Goal: Transaction & Acquisition: Purchase product/service

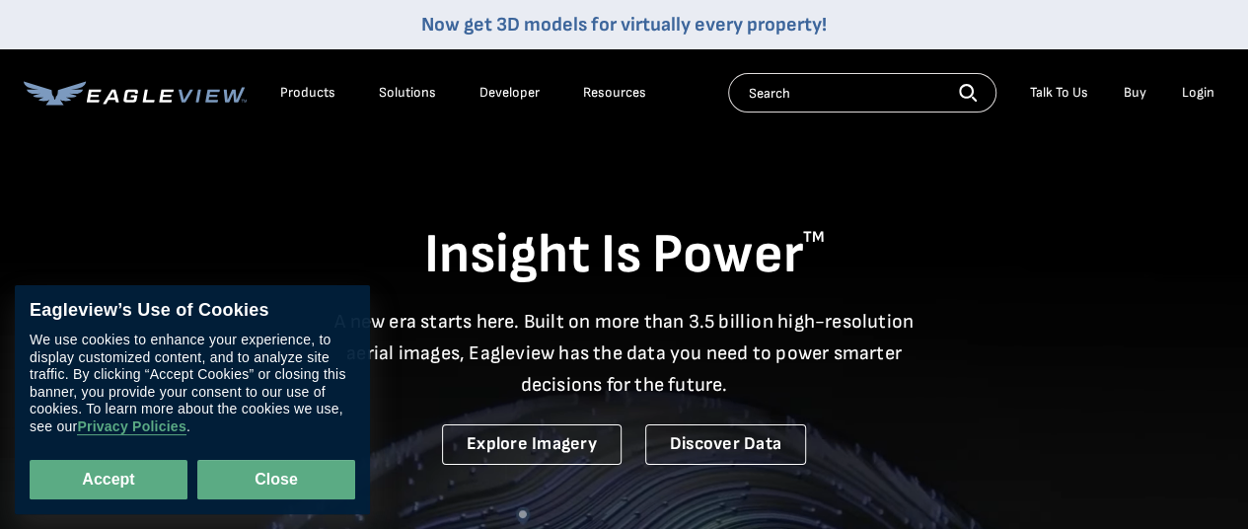
click at [268, 475] on button "Close" at bounding box center [276, 479] width 158 height 39
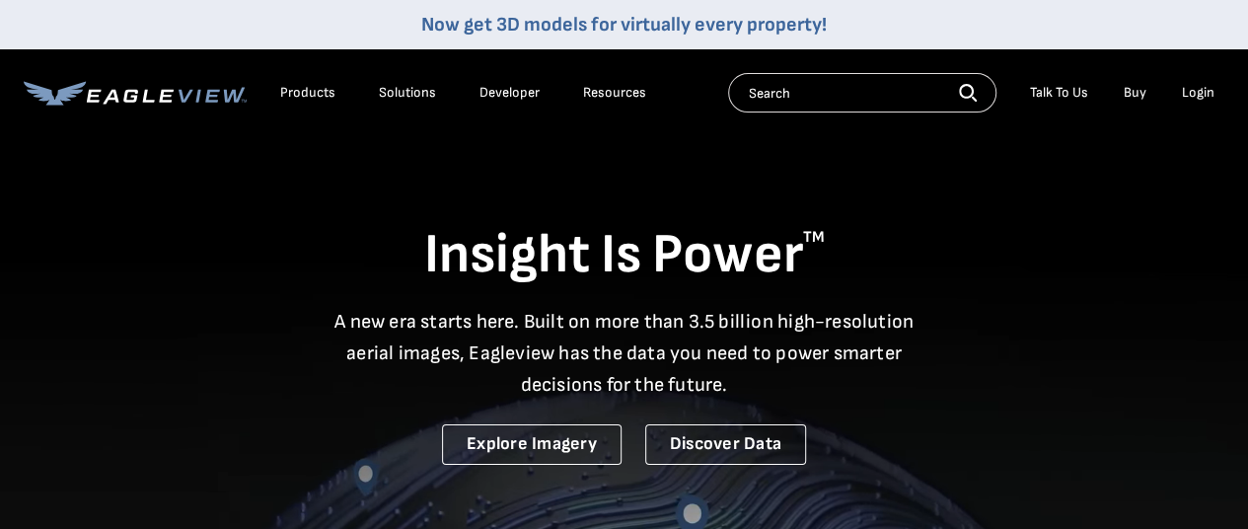
click at [1183, 88] on div "Login" at bounding box center [1198, 93] width 33 height 18
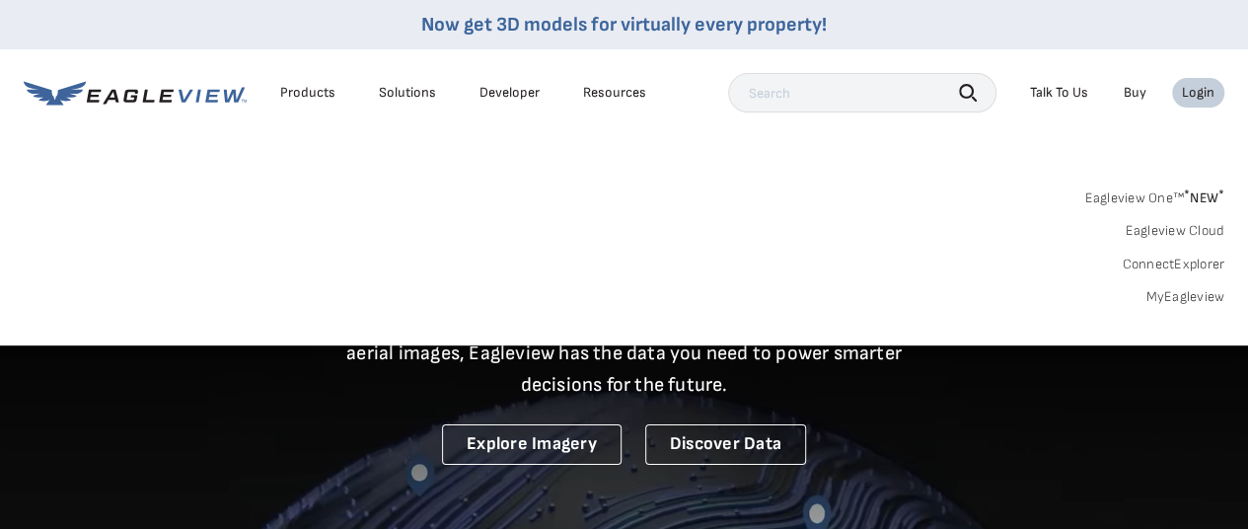
click at [1197, 88] on div "Login" at bounding box center [1198, 93] width 33 height 18
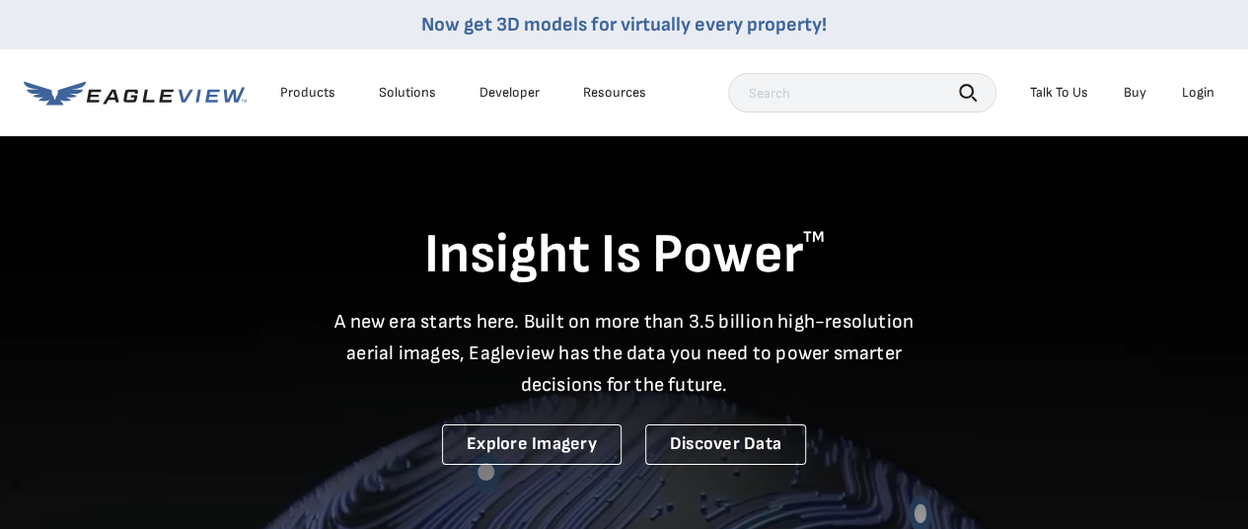
click at [1194, 86] on div "Login" at bounding box center [1198, 93] width 33 height 18
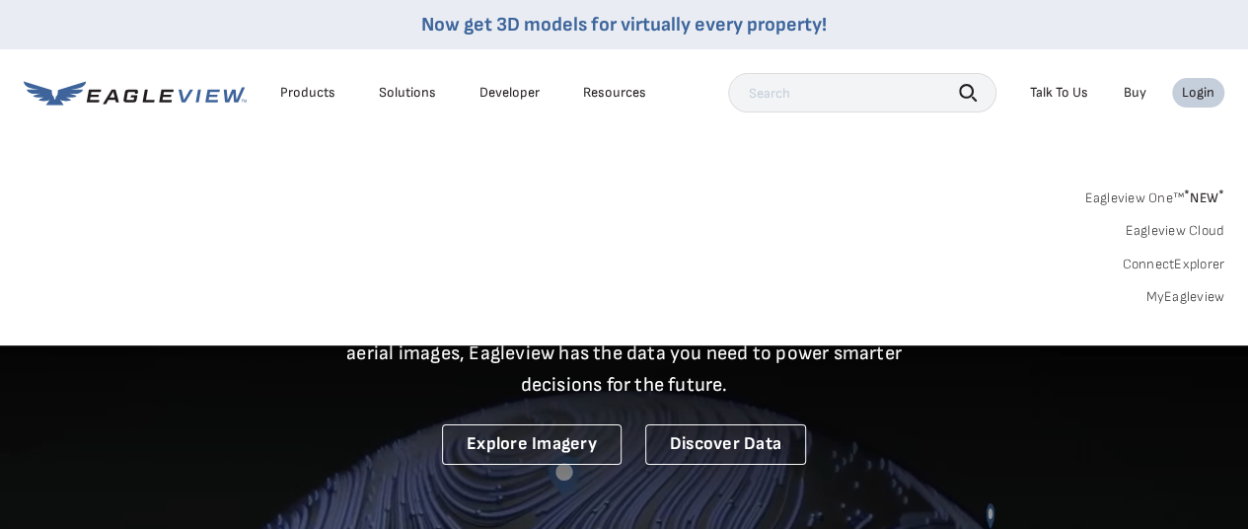
click at [1203, 298] on link "MyEagleview" at bounding box center [1184, 297] width 79 height 18
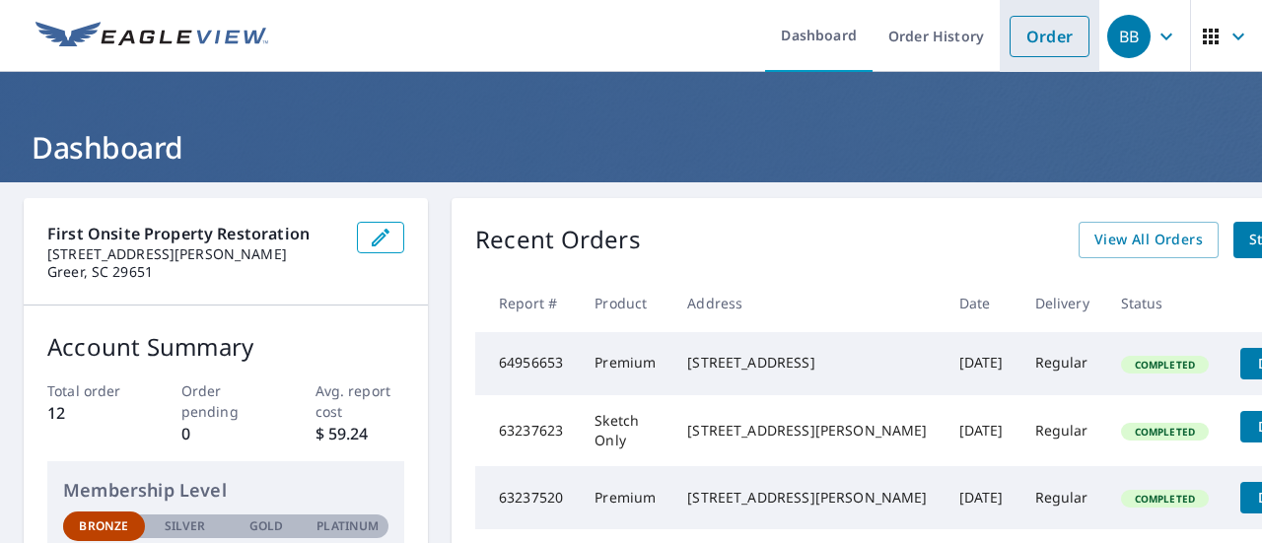
click at [1021, 24] on link "Order" at bounding box center [1050, 36] width 80 height 41
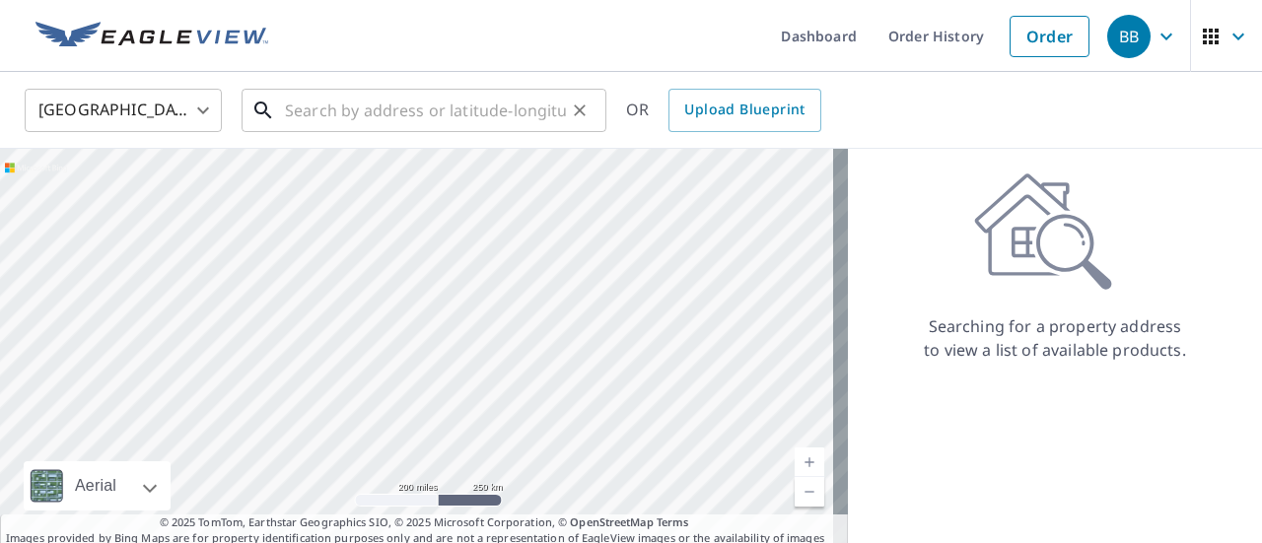
click at [410, 104] on input "text" at bounding box center [425, 110] width 281 height 55
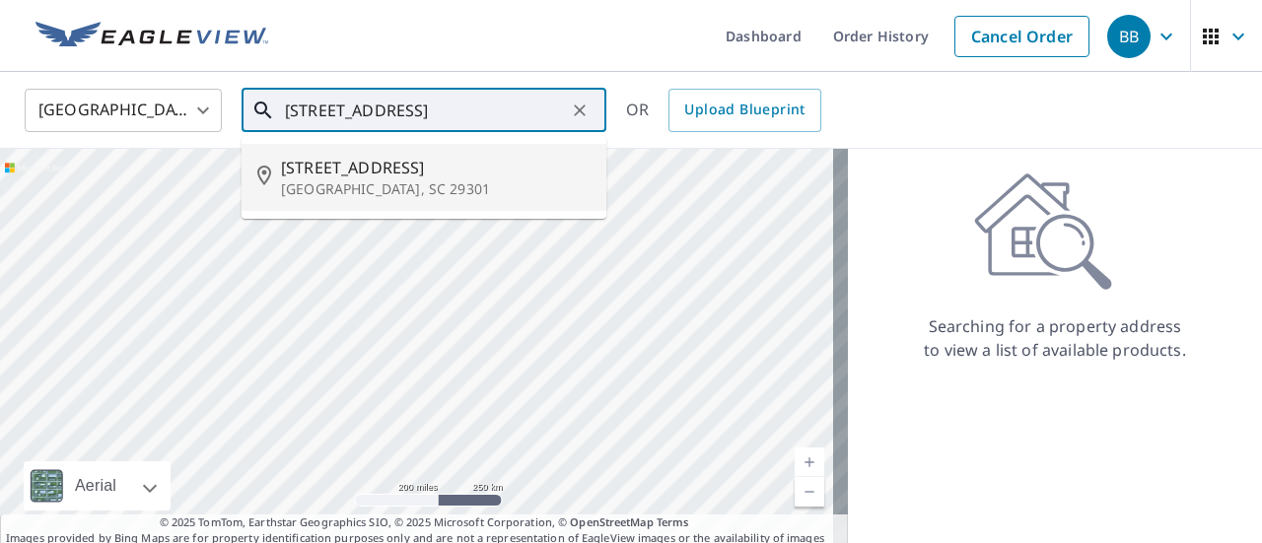
click at [416, 179] on p "[GEOGRAPHIC_DATA], SC 29301" at bounding box center [436, 189] width 310 height 20
type input "[STREET_ADDRESS][PERSON_NAME]"
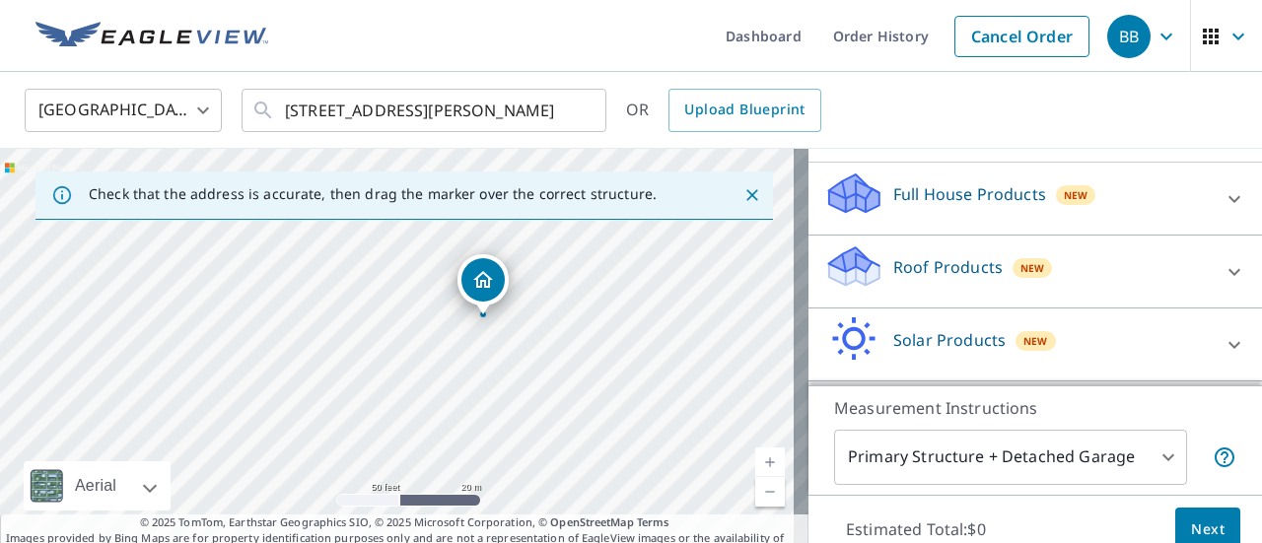
scroll to position [197, 0]
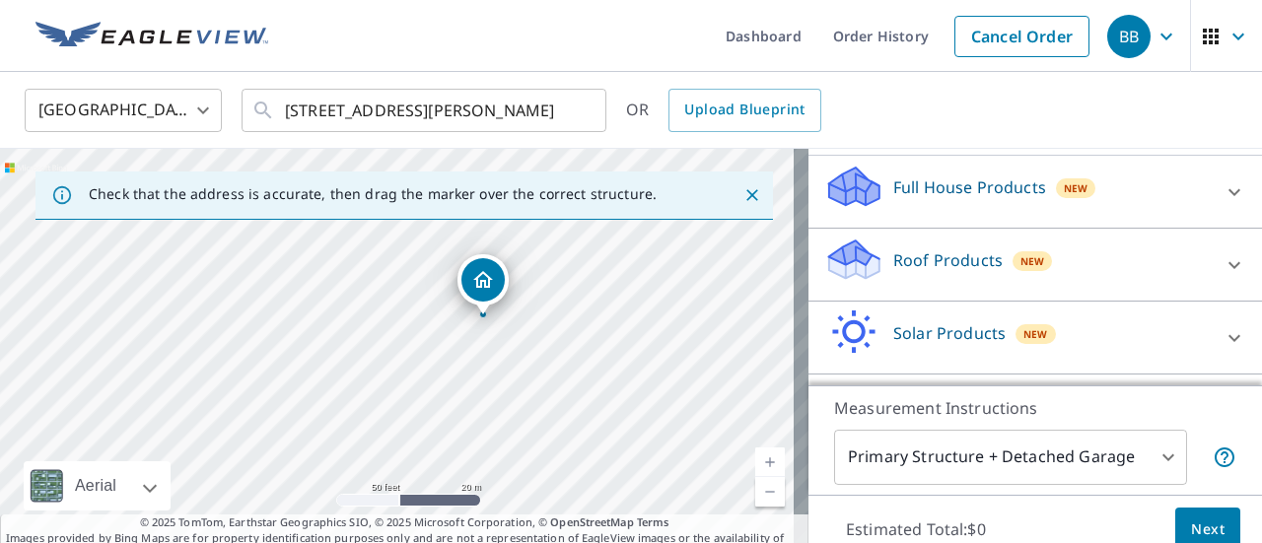
click at [1229, 264] on icon at bounding box center [1235, 264] width 12 height 7
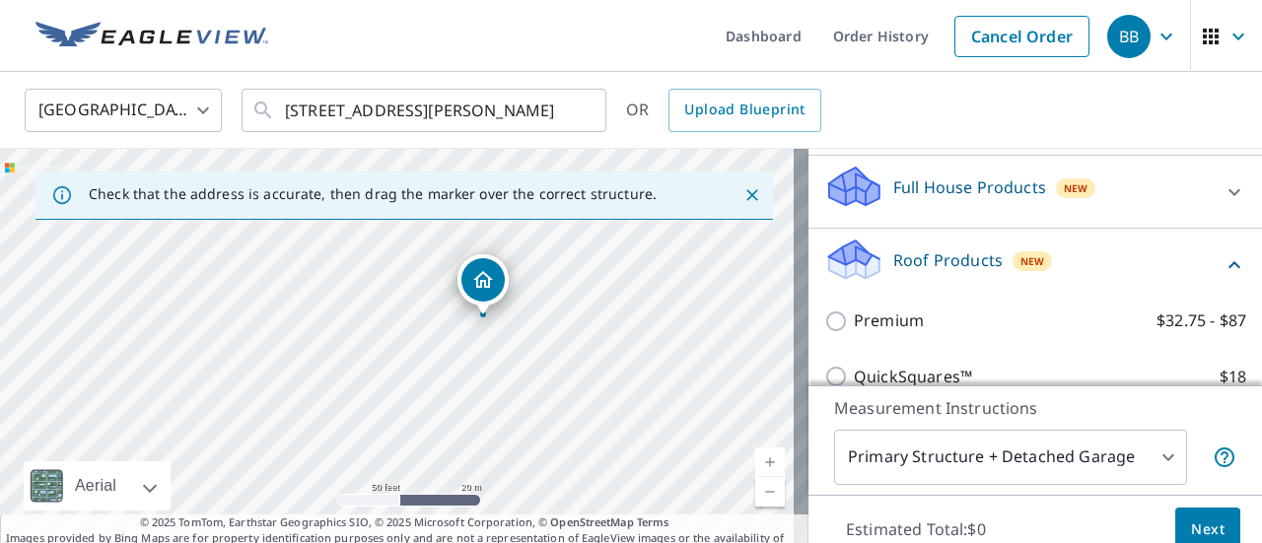
scroll to position [296, 0]
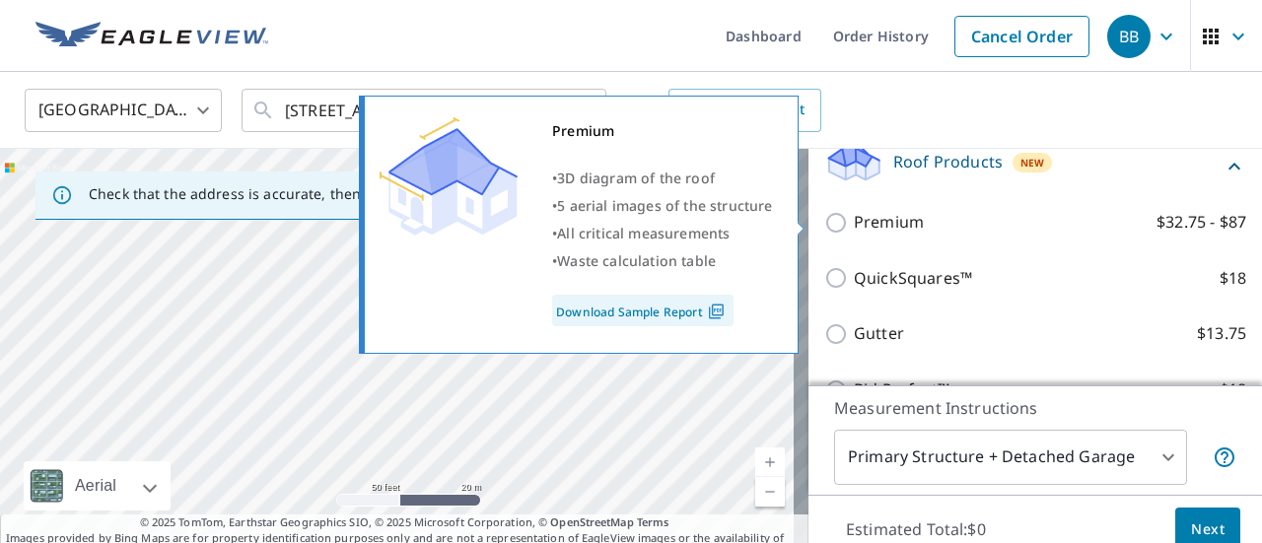
click at [808, 214] on div "Premium • 3D diagram of the roof • 5 aerial images of the structure • All criti…" at bounding box center [588, 225] width 452 height 270
click at [824, 221] on input "Premium $32.75 - $87" at bounding box center [839, 223] width 30 height 24
checkbox input "true"
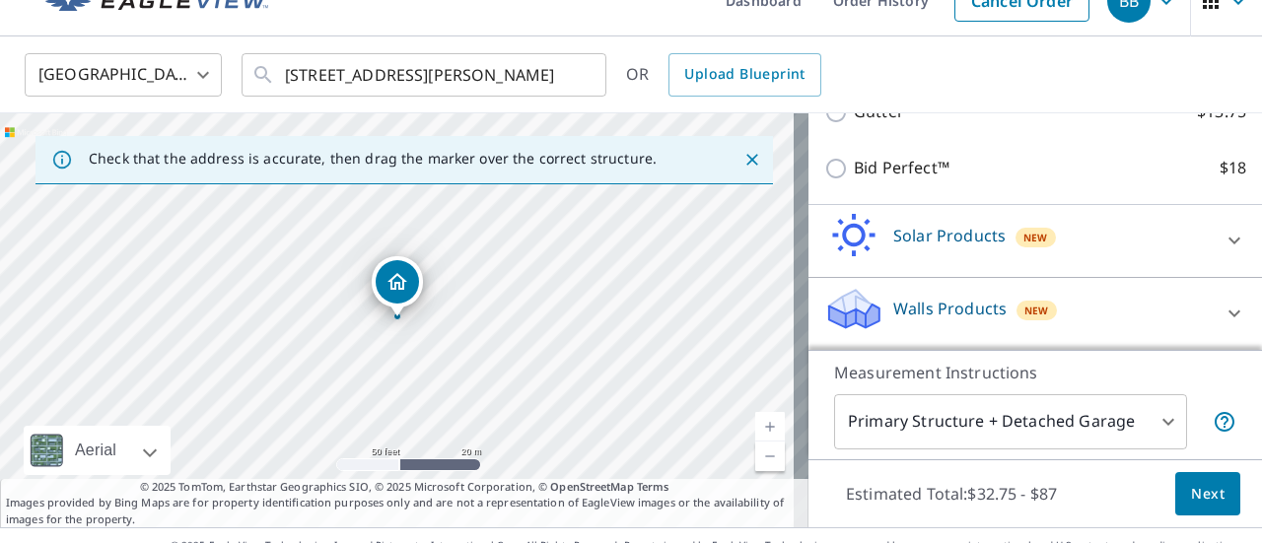
scroll to position [69, 0]
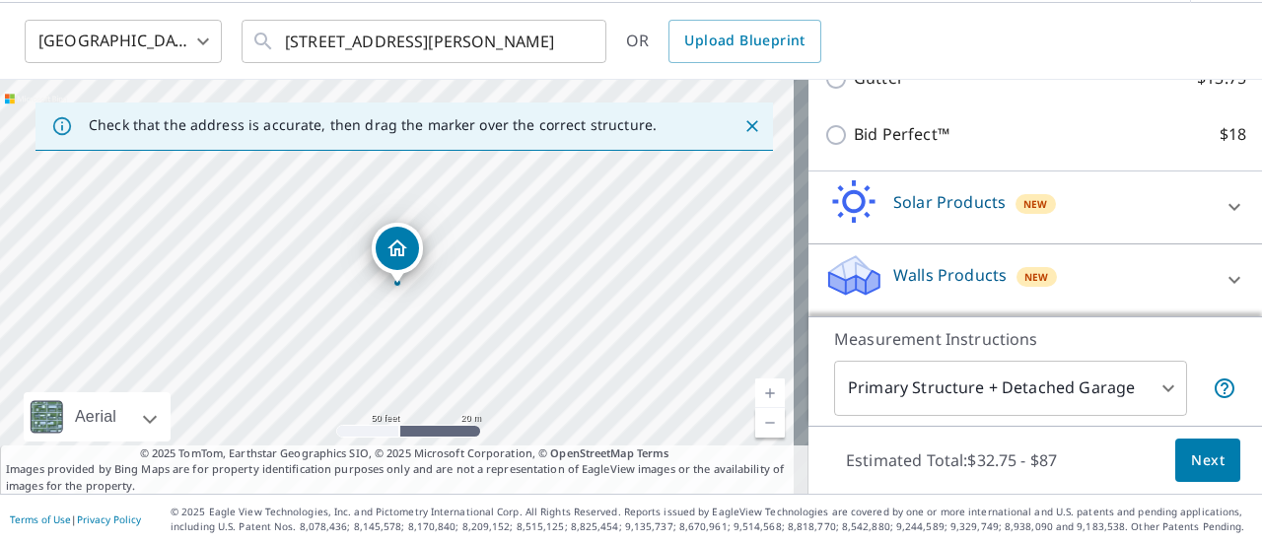
click at [1205, 454] on span "Next" at bounding box center [1208, 461] width 34 height 25
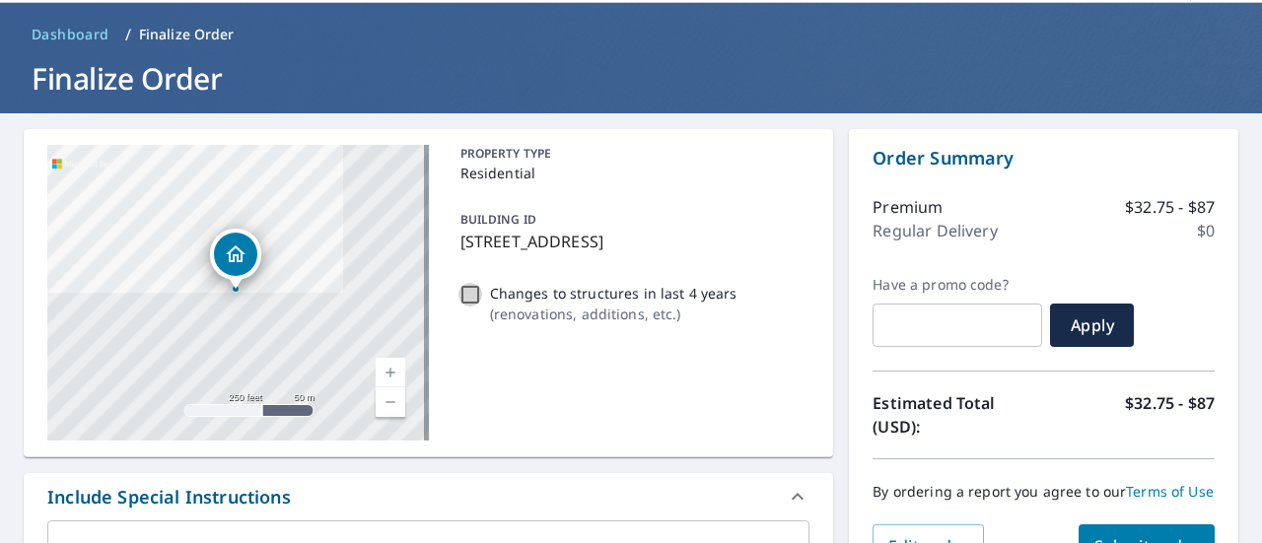
click at [464, 293] on input "Changes to structures in last 4 years ( renovations, additions, etc. )" at bounding box center [471, 295] width 24 height 24
click at [473, 297] on input "Changes to structures in last 4 years ( renovations, additions, etc. )" at bounding box center [471, 295] width 24 height 24
checkbox input "false"
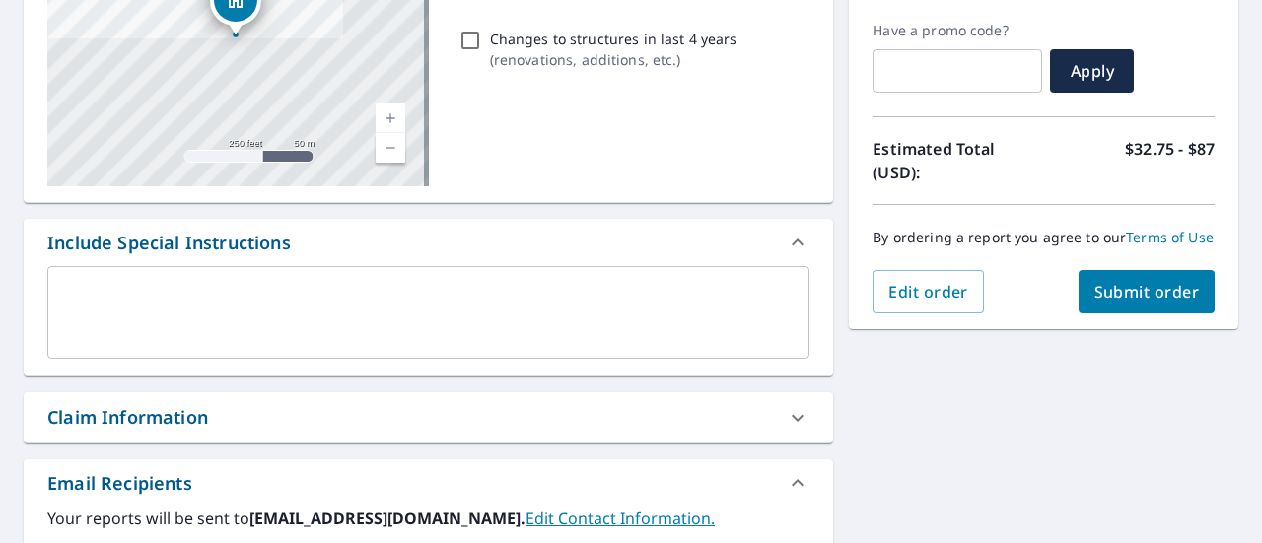
scroll to position [365, 0]
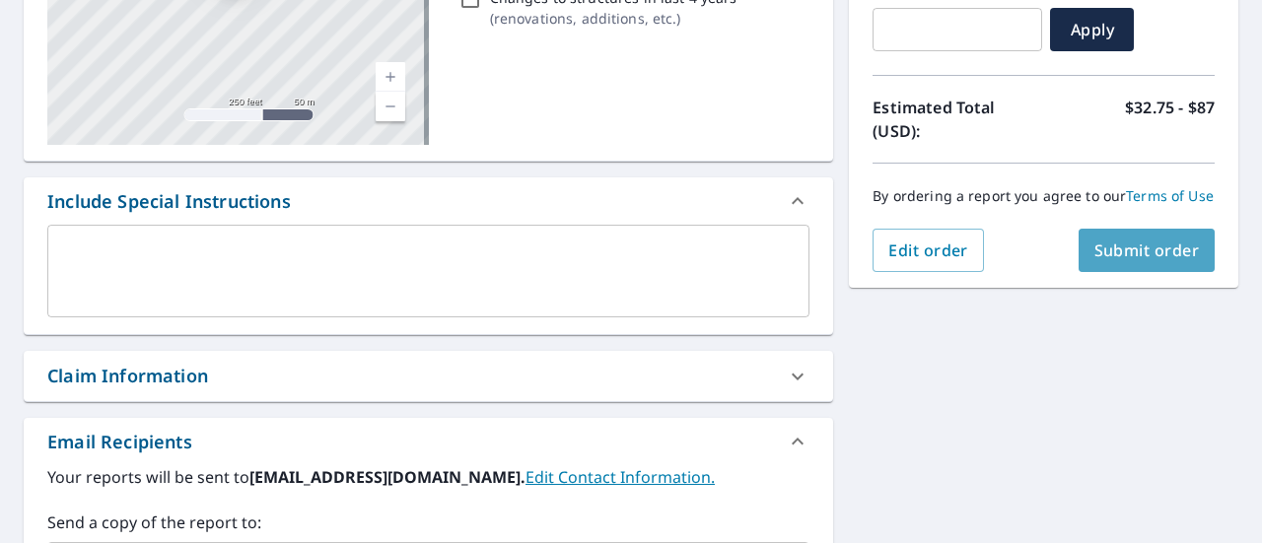
click at [1118, 272] on button "Submit order" at bounding box center [1147, 250] width 137 height 43
